Goal: Transaction & Acquisition: Obtain resource

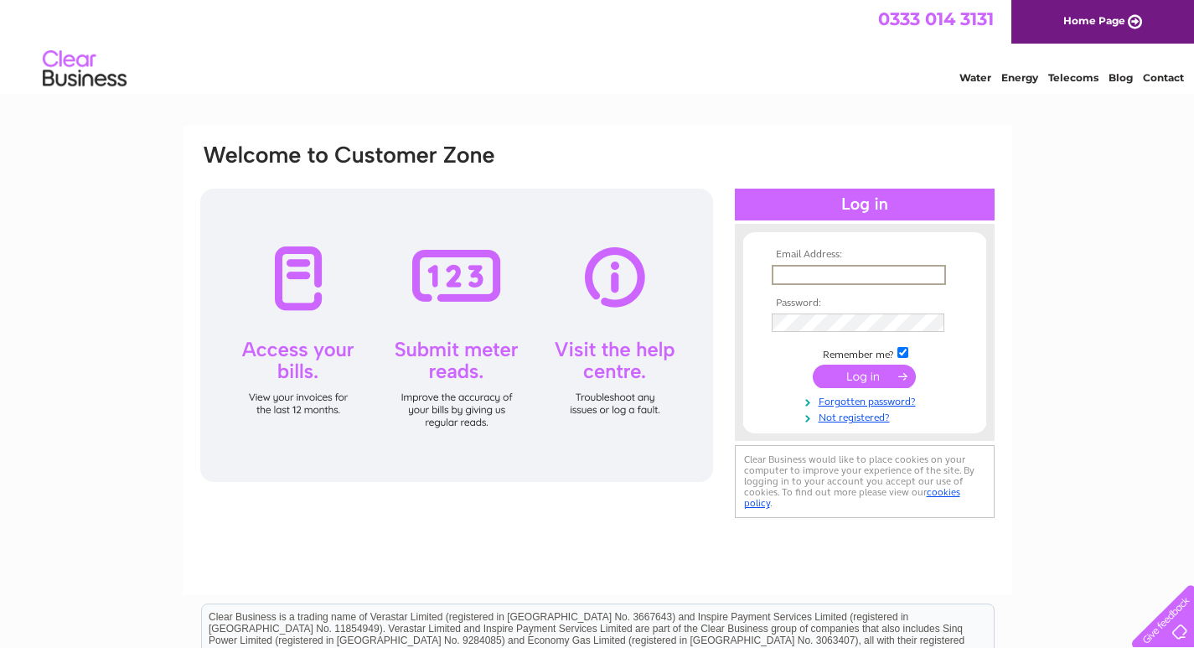
click at [818, 273] on input "text" at bounding box center [859, 275] width 174 height 20
type input "MALARRETAILS@GMAIL.COM"
click at [831, 375] on input "submit" at bounding box center [864, 374] width 103 height 23
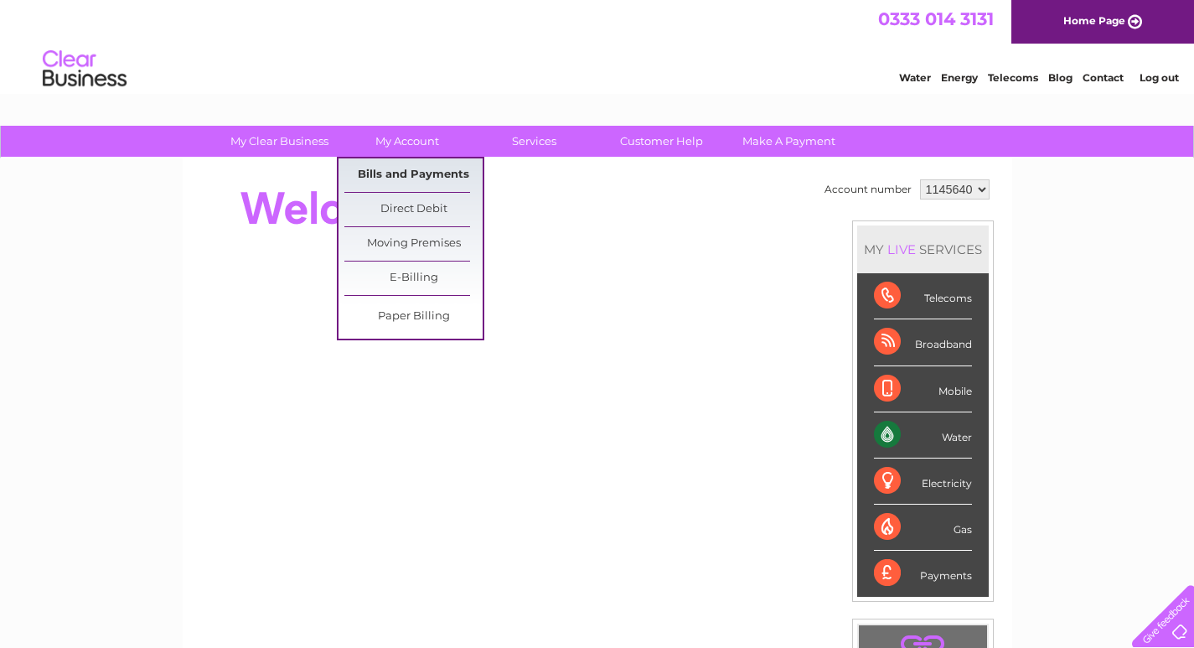
click at [393, 174] on link "Bills and Payments" at bounding box center [413, 175] width 138 height 34
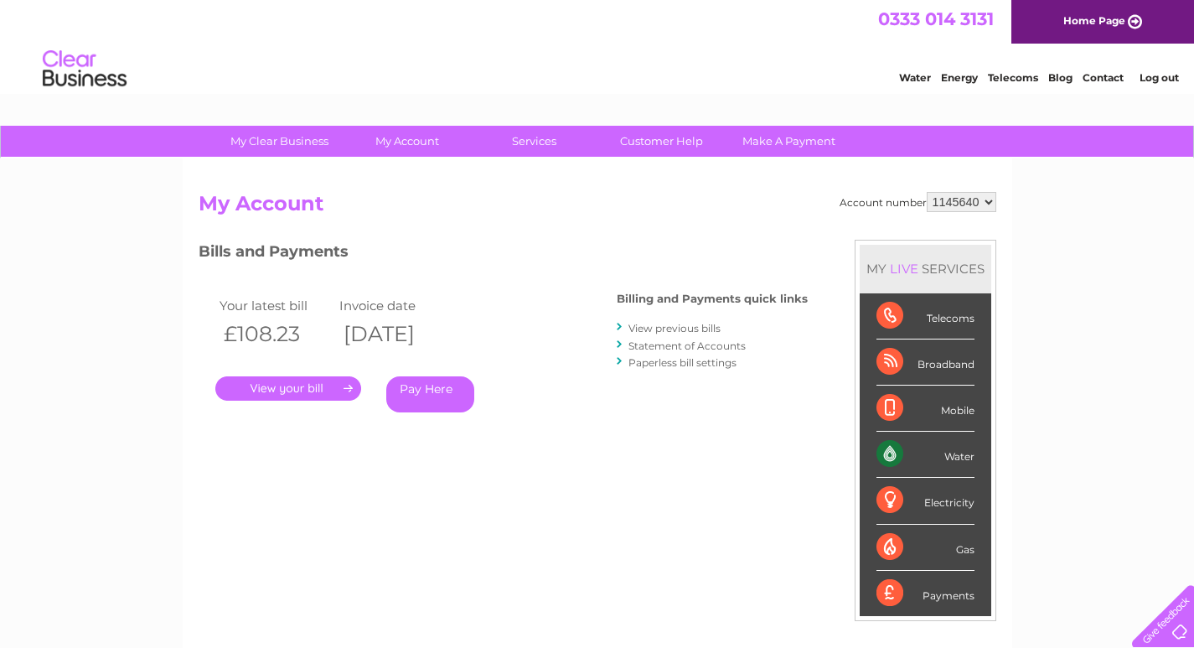
click at [652, 327] on link "View previous bills" at bounding box center [675, 328] width 92 height 13
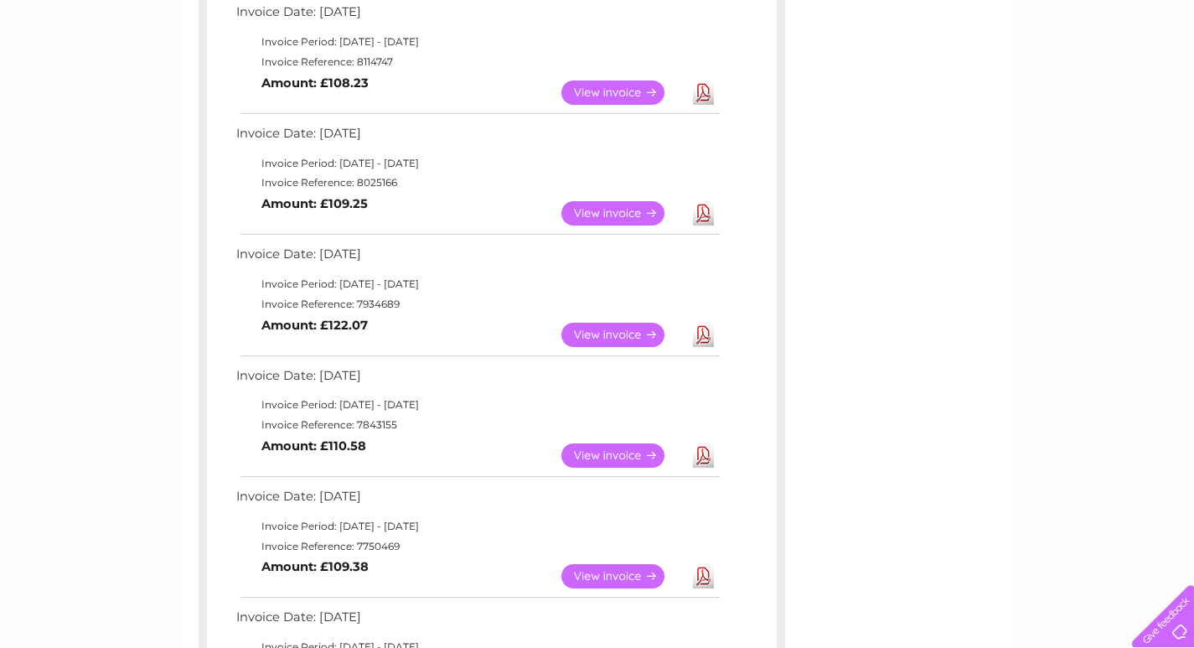
scroll to position [335, 0]
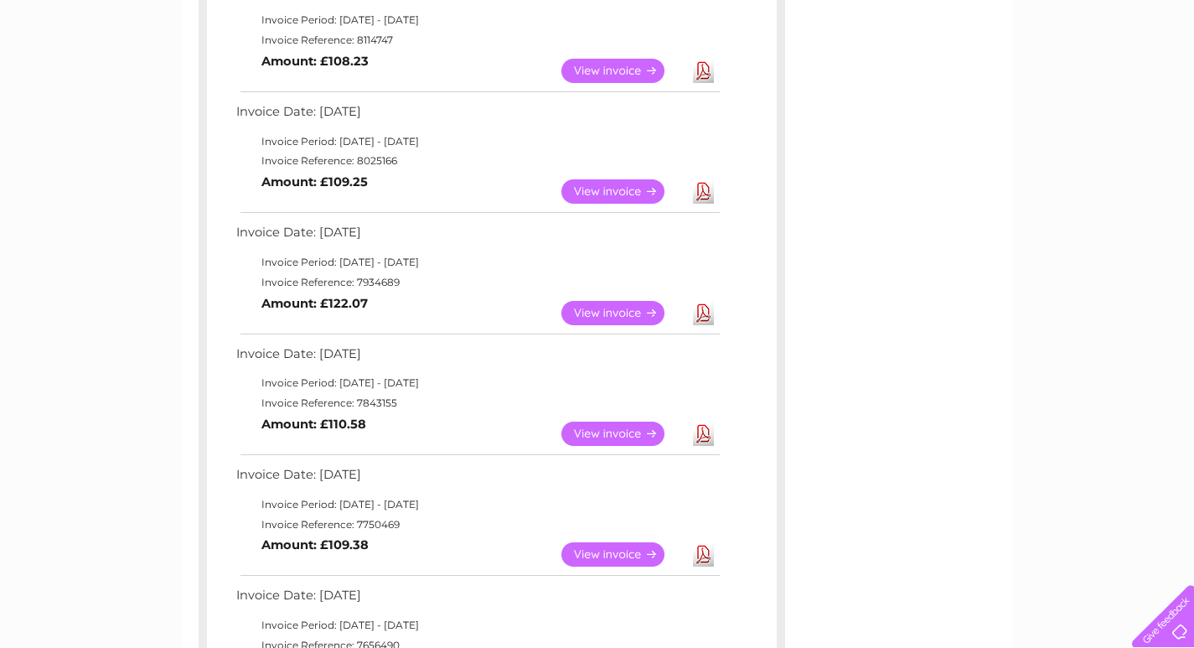
click at [702, 311] on link "Download" at bounding box center [703, 313] width 21 height 24
click at [703, 195] on link "Download" at bounding box center [703, 191] width 21 height 24
click at [707, 308] on link "Download" at bounding box center [703, 313] width 21 height 24
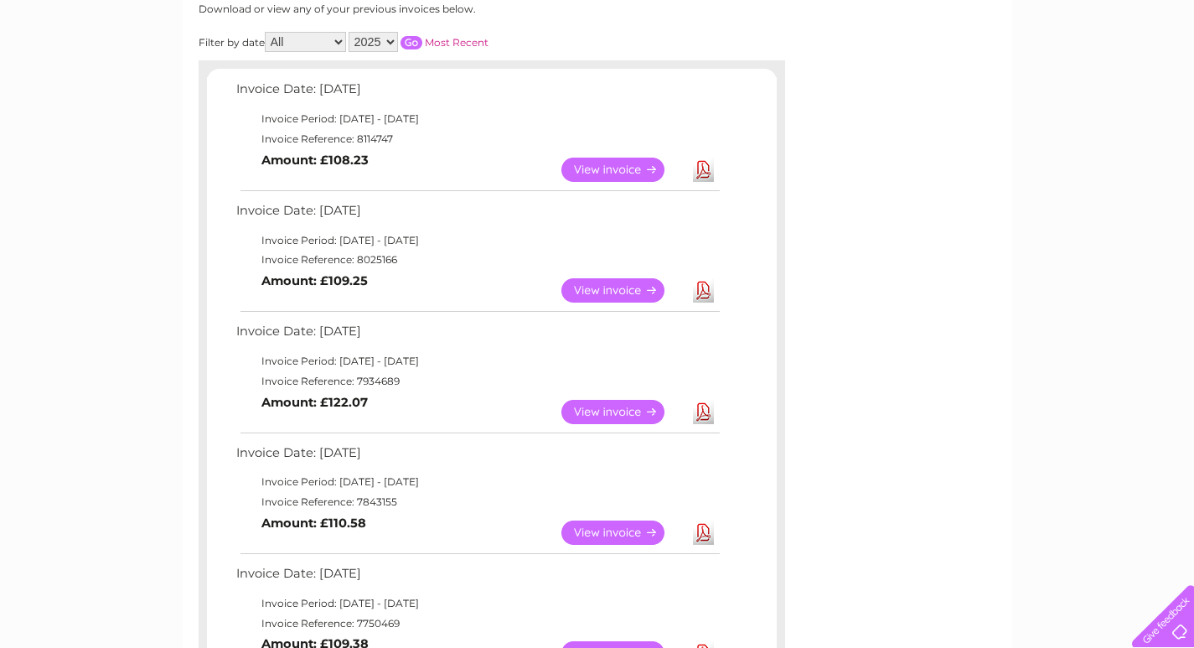
scroll to position [168, 0]
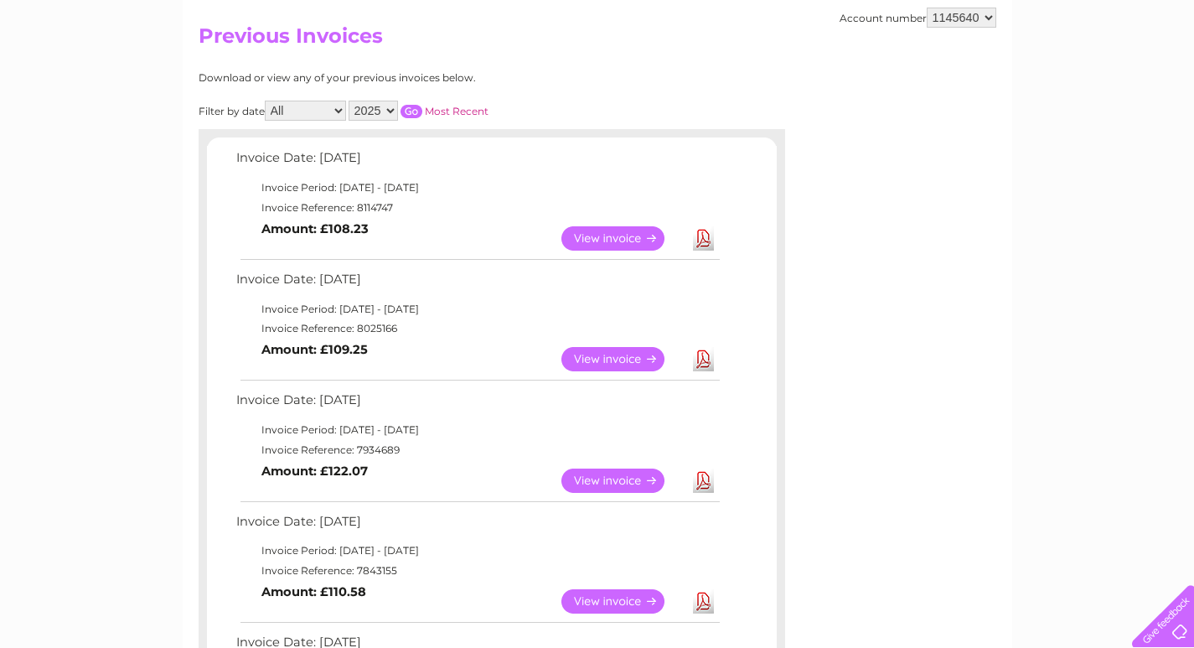
click at [707, 238] on link "Download" at bounding box center [703, 238] width 21 height 24
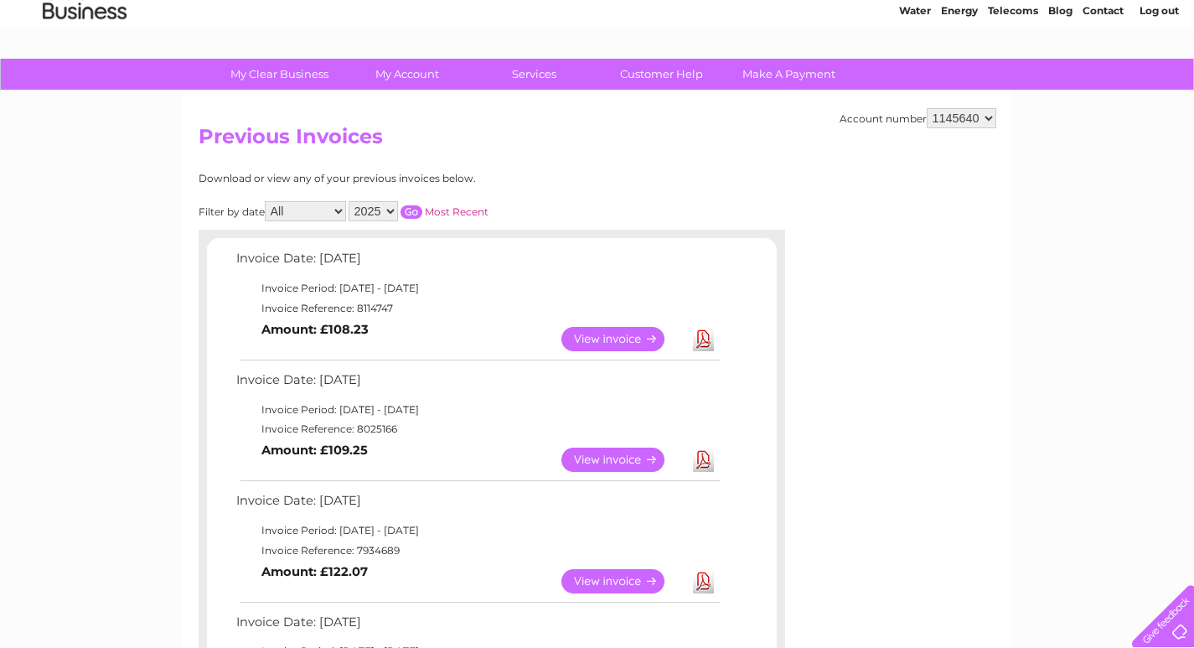
scroll to position [0, 0]
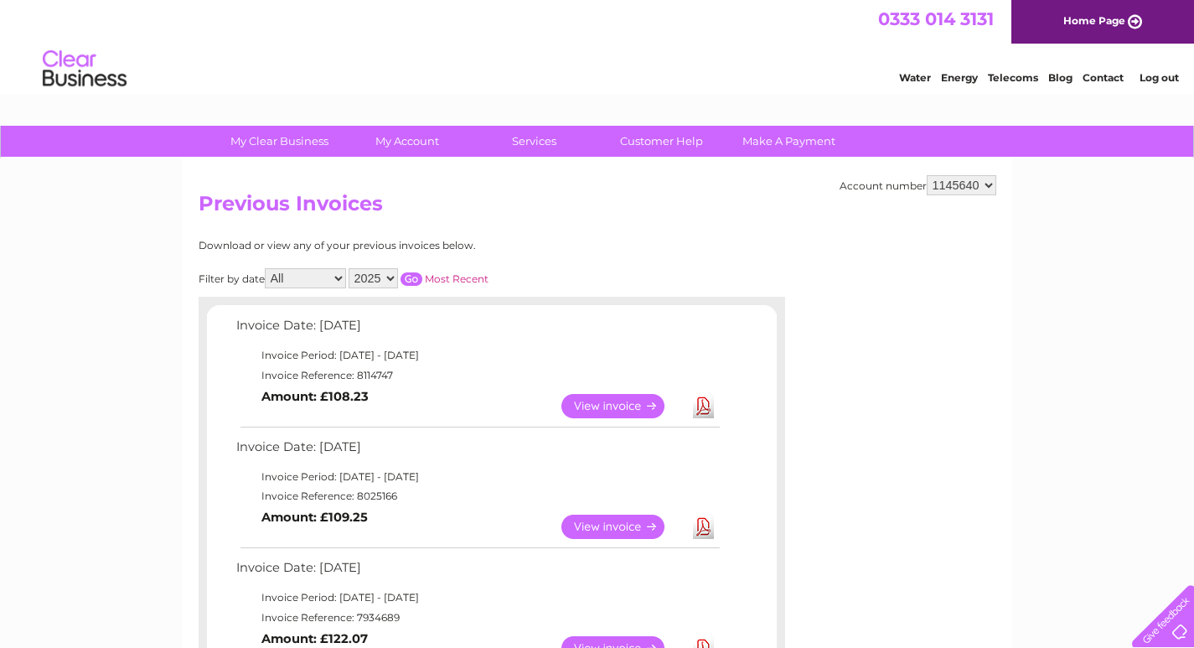
click at [1158, 78] on link "Log out" at bounding box center [1159, 77] width 39 height 13
